Goal: Use online tool/utility: Use online tool/utility

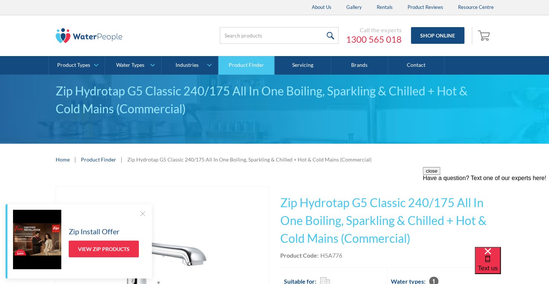
click at [243, 69] on link "Product Finder" at bounding box center [246, 65] width 56 height 19
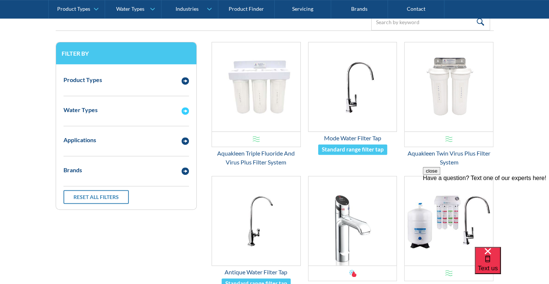
click at [183, 108] on img "Email Form 3" at bounding box center [184, 110] width 7 height 7
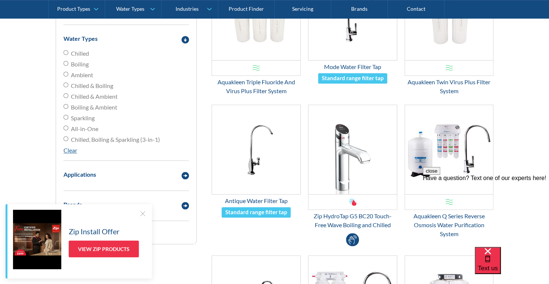
scroll to position [223, 0]
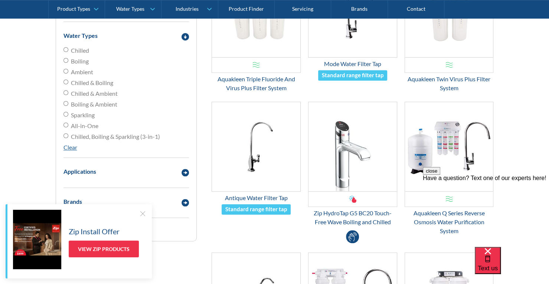
click at [145, 214] on div at bounding box center [142, 213] width 7 height 7
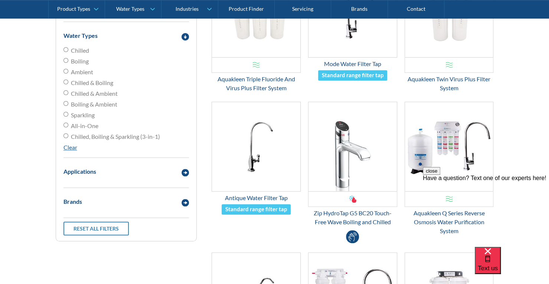
click at [67, 136] on input "Chilled, Boiling & Sparkling (3-in-1)" at bounding box center [65, 135] width 5 height 5
radio input "true"
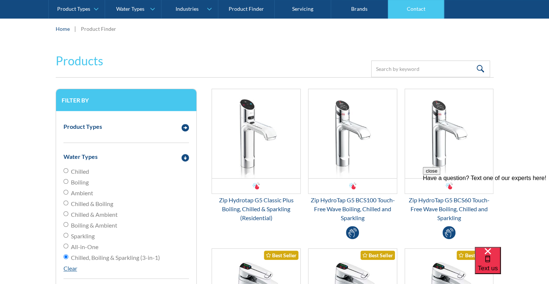
scroll to position [74, 0]
